Goal: Task Accomplishment & Management: Manage account settings

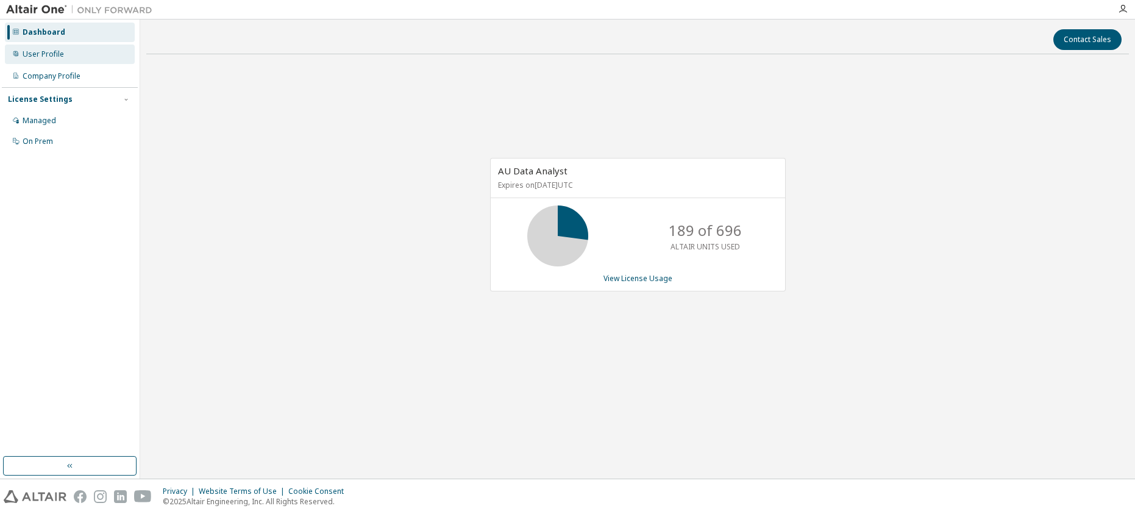
click at [63, 55] on div "User Profile" at bounding box center [70, 54] width 130 height 20
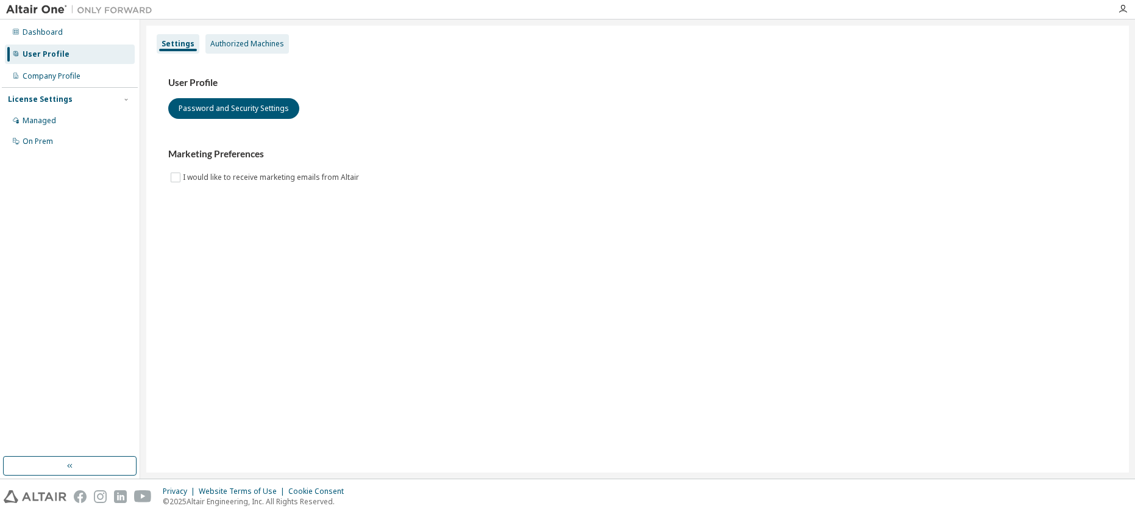
click at [243, 43] on div "Authorized Machines" at bounding box center [247, 44] width 74 height 10
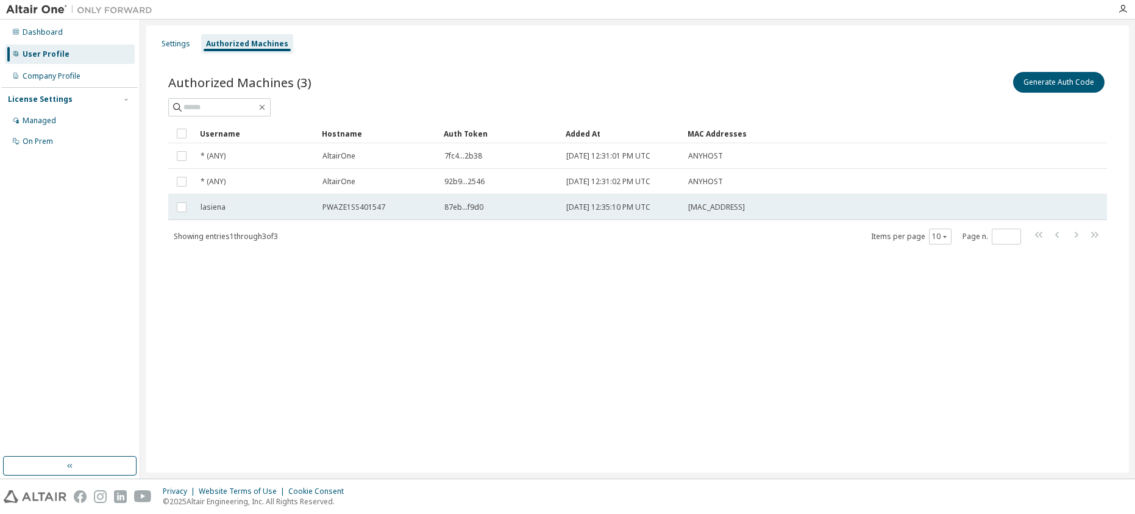
click at [575, 211] on span "[DATE] 12:35:10 PM UTC" at bounding box center [608, 207] width 84 height 10
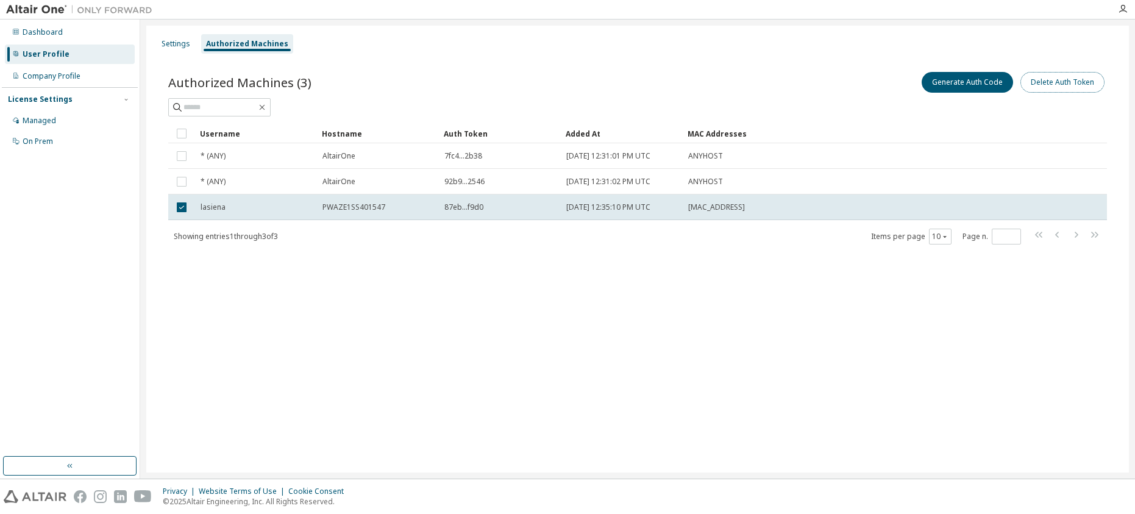
click at [1076, 83] on button "Delete Auth Token" at bounding box center [1062, 82] width 84 height 21
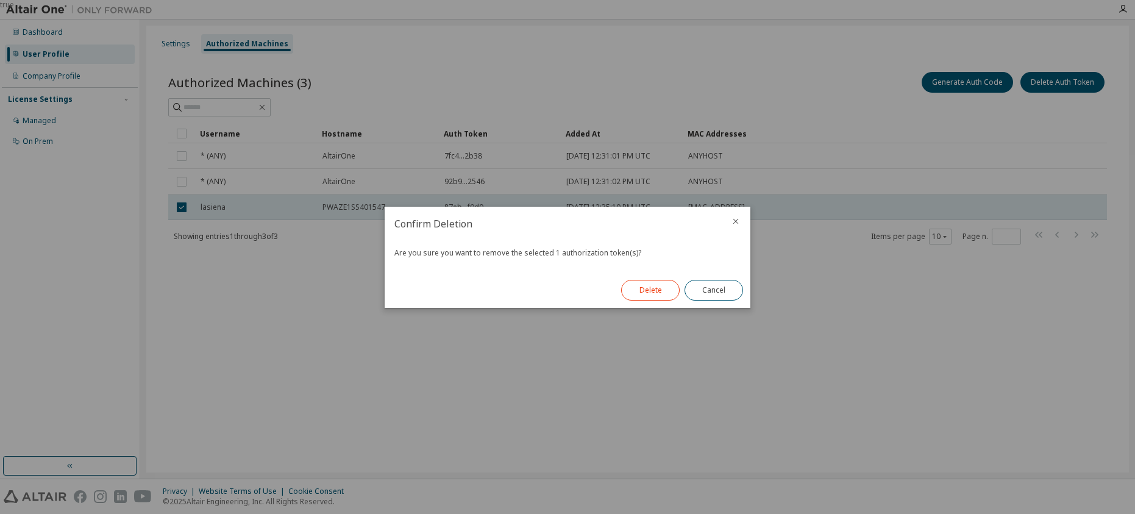
click at [646, 291] on button "Delete" at bounding box center [650, 290] width 59 height 21
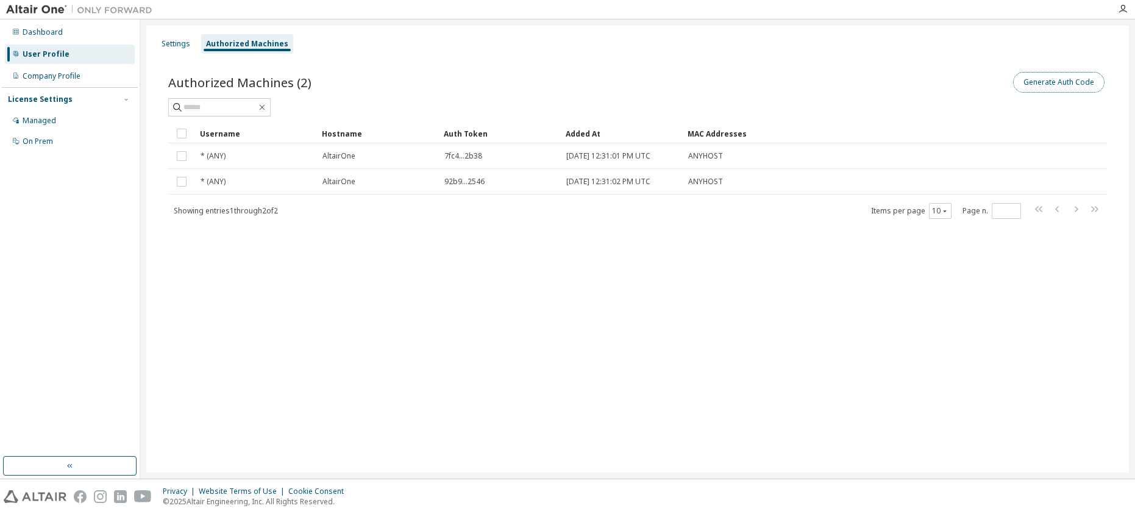
click at [1070, 84] on button "Generate Auth Code" at bounding box center [1058, 82] width 91 height 21
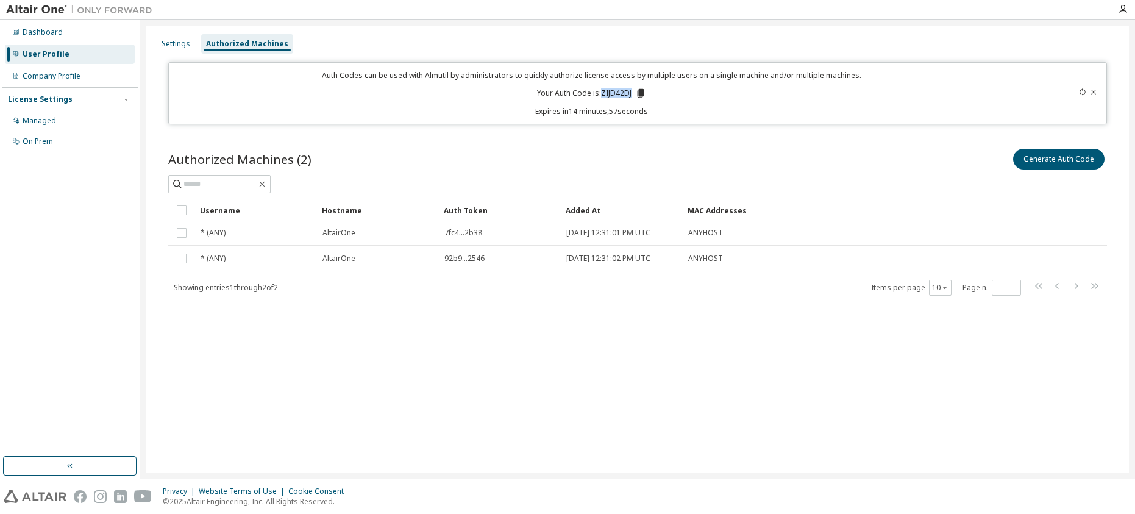
drag, startPoint x: 601, startPoint y: 96, endPoint x: 633, endPoint y: 90, distance: 32.3
click at [633, 90] on p "Your Auth Code is: ZIJD42DJ" at bounding box center [591, 93] width 109 height 11
copy p "ZIJD42DJ"
